Goal: Browse casually

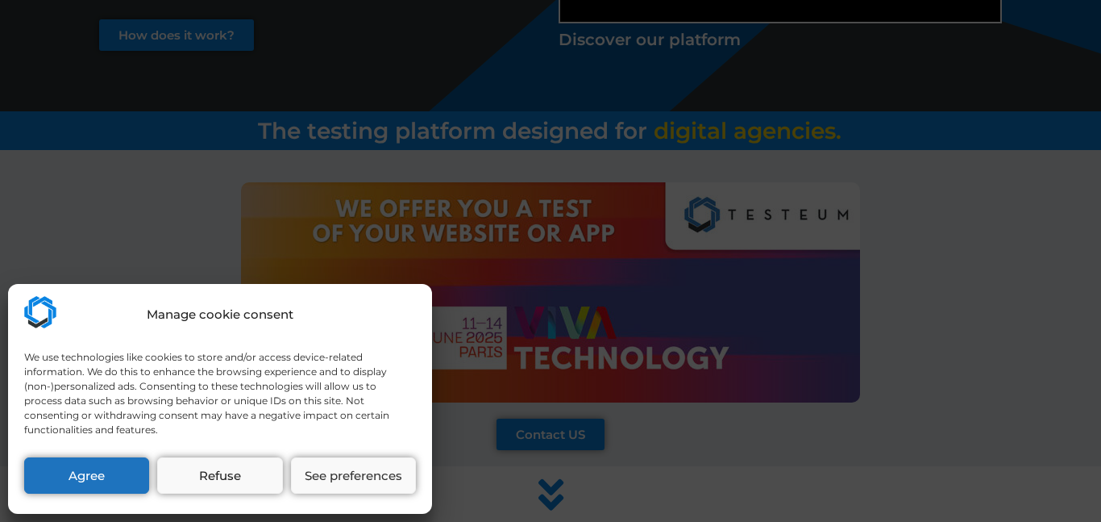
click at [122, 448] on div "Manage cookie consent We use technologies like cookies to store and/or access d…" at bounding box center [220, 399] width 424 height 230
click at [118, 467] on button "Agree" at bounding box center [86, 475] width 125 height 36
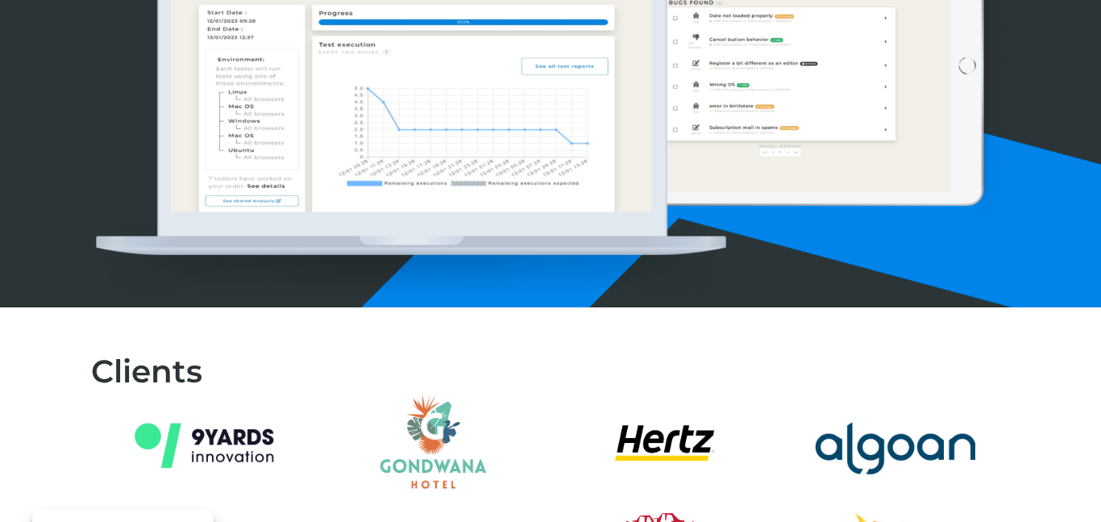
scroll to position [1943, 0]
